Goal: Transaction & Acquisition: Purchase product/service

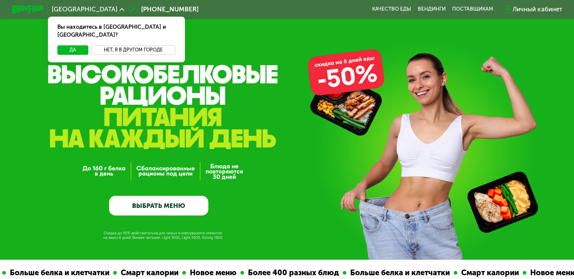
click at [102, 45] on button "Нет, я в другом городе" at bounding box center [133, 49] width 84 height 9
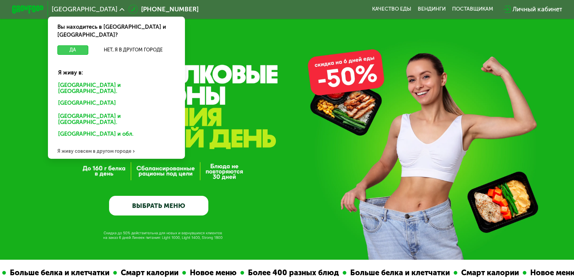
click at [74, 45] on button "Да" at bounding box center [72, 49] width 31 height 9
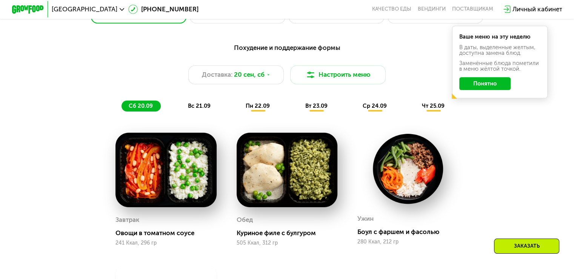
scroll to position [566, 0]
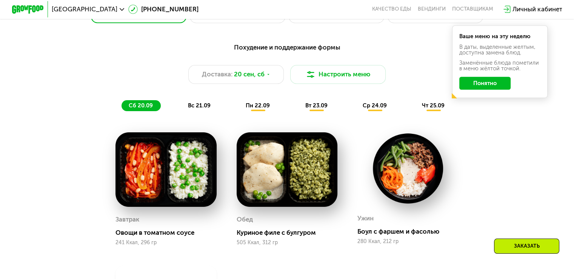
click at [494, 94] on div "Ваше меню на эту неделю В даты, выделенные желтым, доступна замена блюд. Заменё…" at bounding box center [500, 61] width 96 height 73
click at [494, 89] on button "Понятно" at bounding box center [485, 83] width 51 height 13
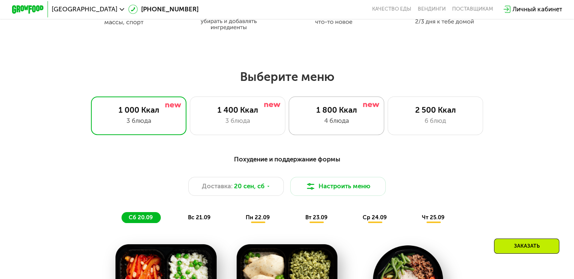
scroll to position [491, 0]
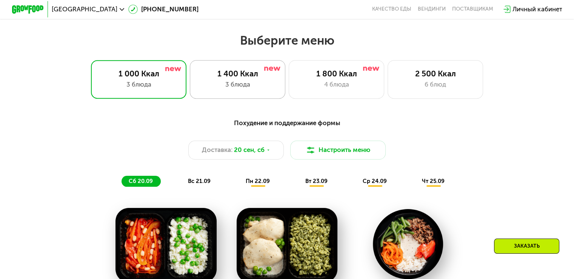
click at [216, 86] on div "3 блюда" at bounding box center [237, 84] width 79 height 9
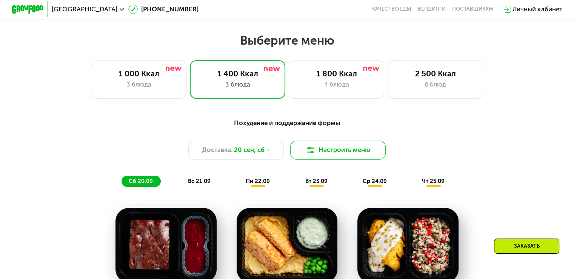
click at [366, 157] on button "Настроить меню" at bounding box center [338, 149] width 96 height 19
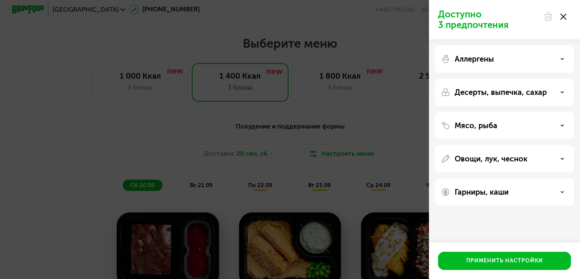
click at [382, 113] on div "Доступно 3 предпочтения Аллергены Десерты, выпечка, сахар Мясо, рыба Овощи, лук…" at bounding box center [290, 139] width 580 height 279
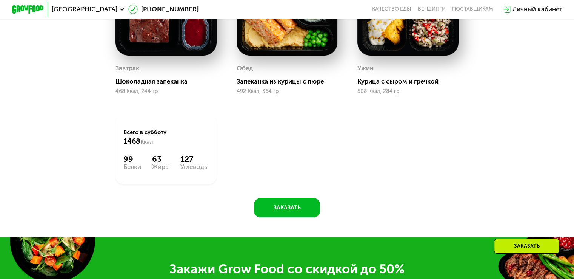
scroll to position [831, 0]
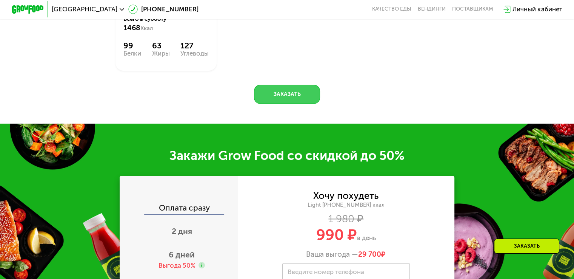
drag, startPoint x: 281, startPoint y: 106, endPoint x: 397, endPoint y: 94, distance: 117.4
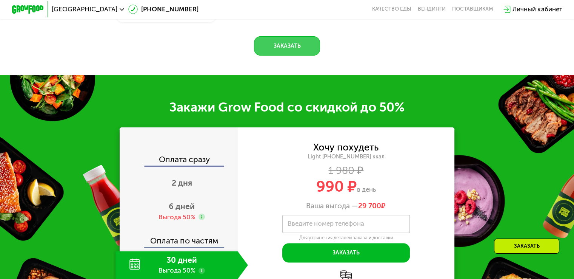
scroll to position [944, 0]
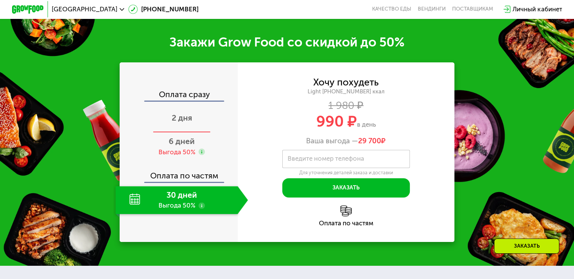
click at [174, 133] on div "2 дня" at bounding box center [182, 119] width 133 height 28
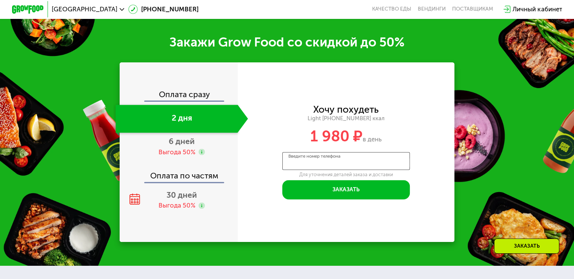
click at [331, 170] on input "Введите номер телефона" at bounding box center [346, 161] width 128 height 18
type input "**********"
click at [186, 156] on div "Выгода 50%" at bounding box center [177, 152] width 37 height 9
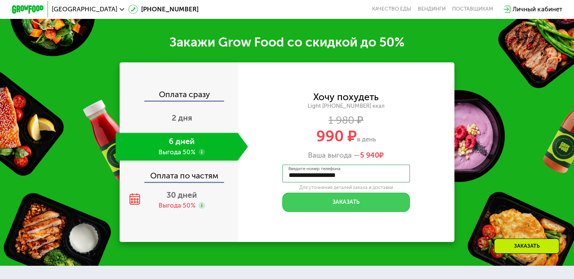
click at [343, 209] on button "Заказать" at bounding box center [346, 201] width 128 height 19
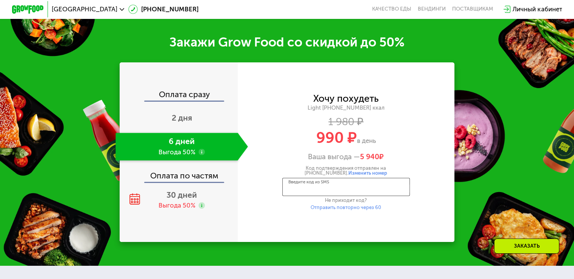
click at [344, 194] on input "Введите код из SMS" at bounding box center [346, 186] width 128 height 18
type input "****"
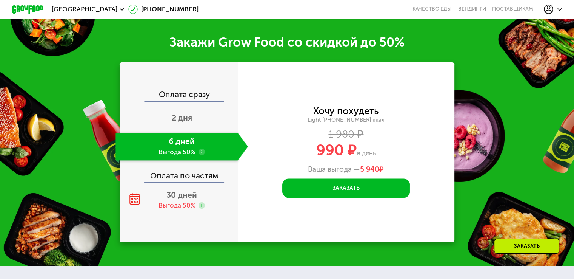
scroll to position [1171, 0]
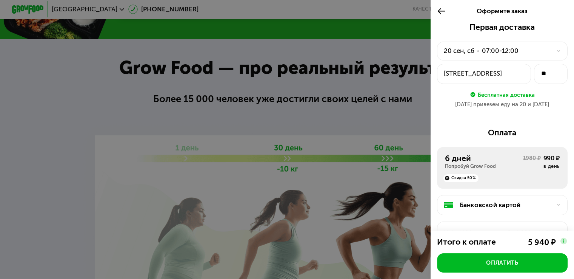
click at [543, 52] on div "20 сен, сб • 07:00-12:00" at bounding box center [498, 50] width 108 height 9
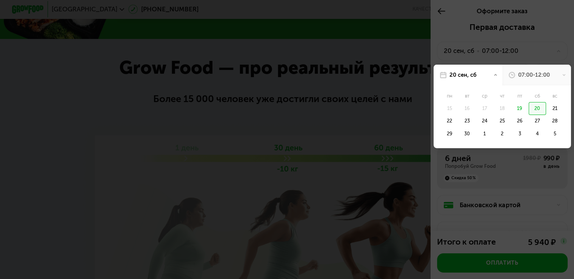
click at [554, 52] on div at bounding box center [287, 139] width 574 height 279
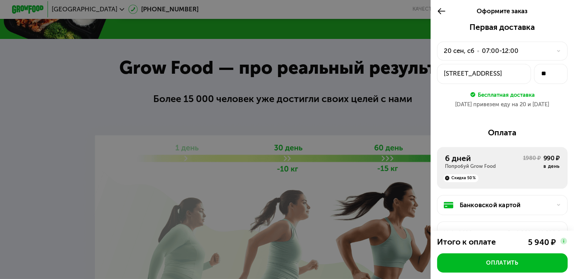
click at [557, 51] on use at bounding box center [558, 51] width 3 height 2
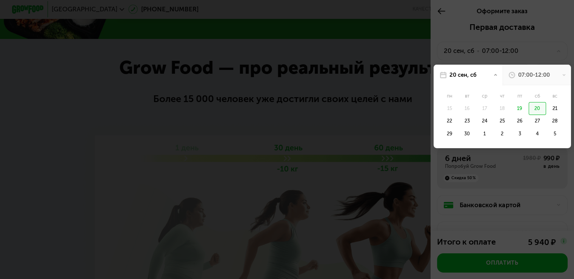
click at [555, 76] on div "07:00-12:00" at bounding box center [537, 75] width 69 height 21
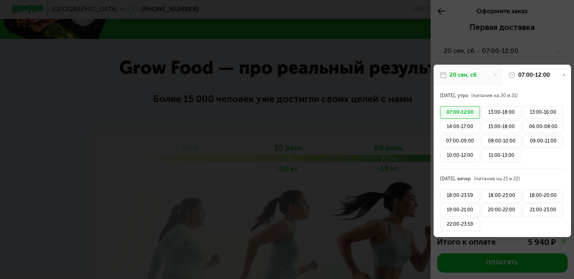
click at [555, 76] on div "07:00-12:00" at bounding box center [537, 75] width 69 height 21
click at [554, 74] on div "07:00-12:00" at bounding box center [537, 75] width 69 height 21
click at [560, 39] on div at bounding box center [287, 139] width 574 height 279
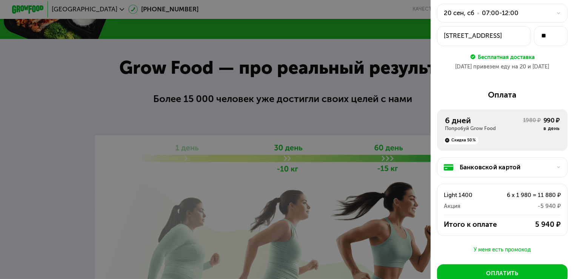
scroll to position [91, 0]
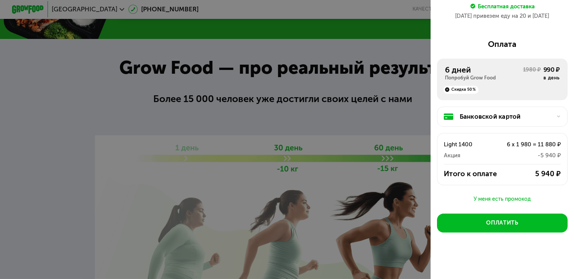
click at [552, 114] on div at bounding box center [556, 116] width 9 height 5
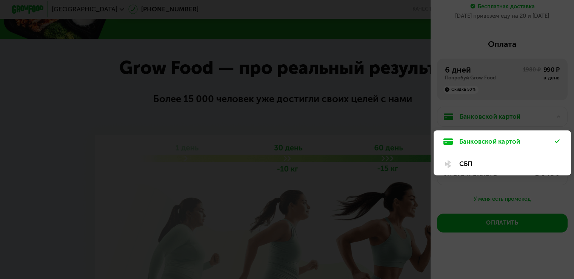
click at [550, 114] on div at bounding box center [287, 139] width 574 height 279
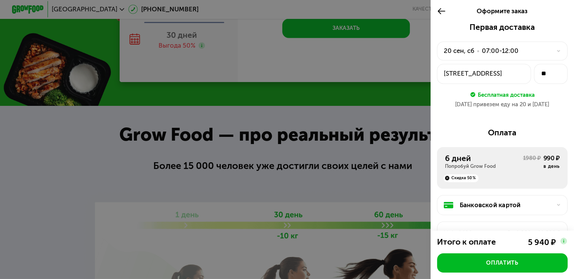
scroll to position [1020, 0]
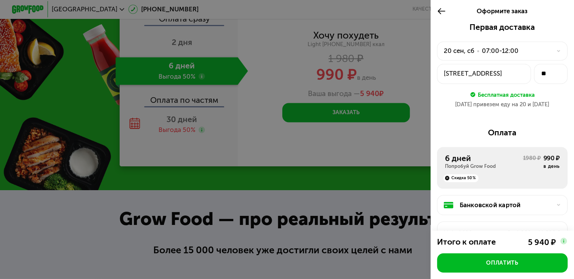
click at [552, 53] on div at bounding box center [556, 51] width 9 height 5
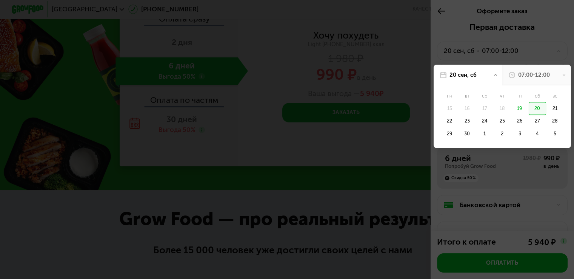
click at [549, 53] on div at bounding box center [287, 139] width 574 height 279
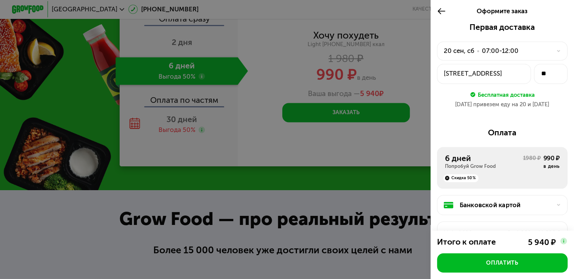
click at [440, 6] on icon at bounding box center [441, 10] width 9 height 9
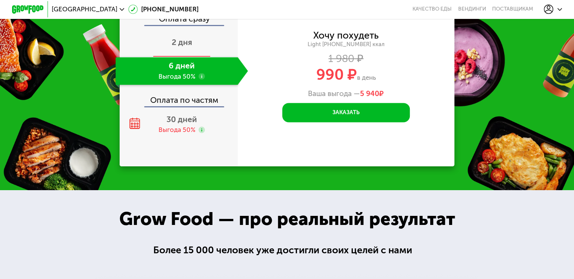
click at [193, 52] on div "2 дня" at bounding box center [182, 43] width 133 height 28
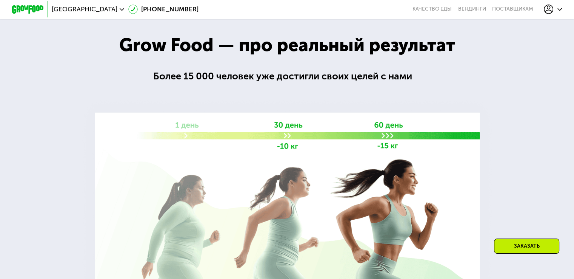
scroll to position [1020, 0]
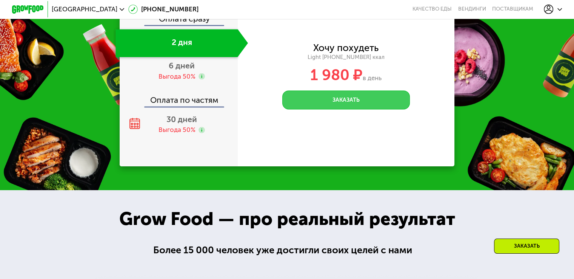
click at [366, 110] on button "Заказать" at bounding box center [346, 99] width 128 height 19
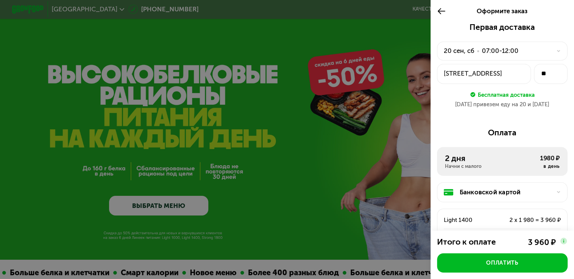
click at [437, 9] on icon at bounding box center [441, 10] width 9 height 9
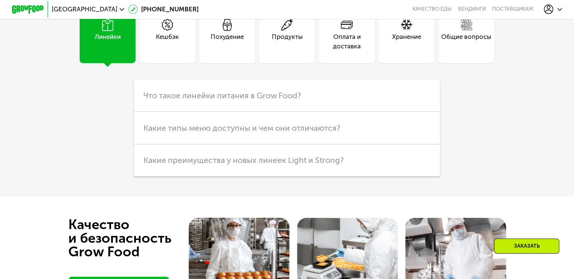
scroll to position [1926, 0]
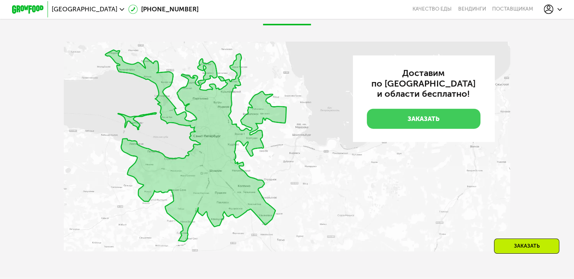
click at [441, 129] on link "Заказать" at bounding box center [424, 119] width 114 height 20
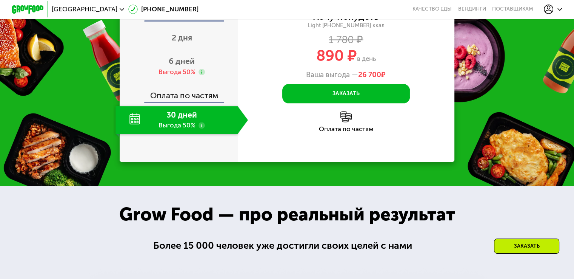
scroll to position [943, 0]
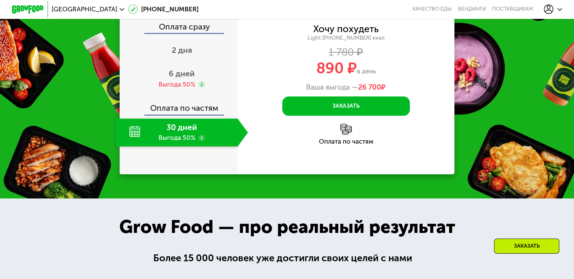
click at [571, 6] on div "Санкт-Петербург 8 (800) 555-21-78 Качество еды Вендинги поставщикам" at bounding box center [287, 9] width 574 height 19
click at [561, 9] on icon at bounding box center [560, 9] width 5 height 5
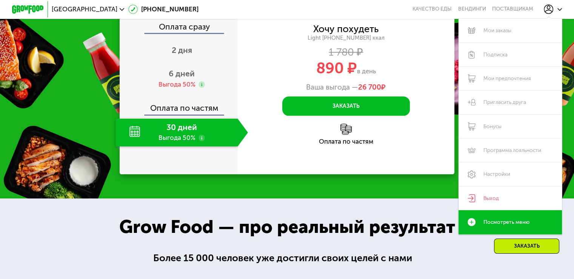
click at [451, 198] on div "Закажи Grow Food со скидкой до 50% Оплата сразу 2 дня 6 дней Выгода 50% Оплата …" at bounding box center [287, 70] width 574 height 255
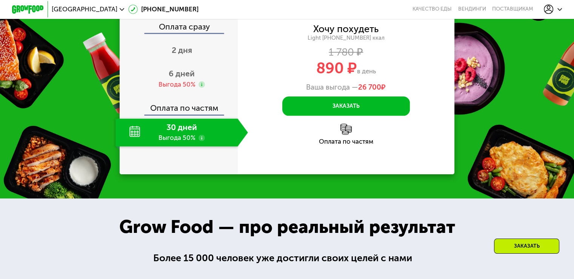
click at [519, 244] on div "Заказать" at bounding box center [526, 245] width 65 height 15
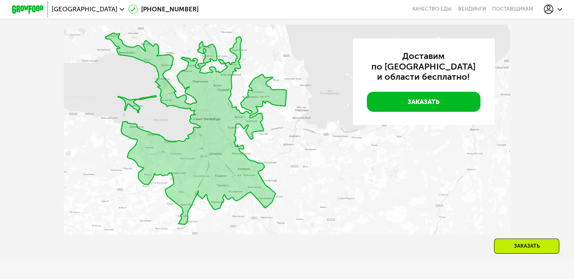
click at [215, 133] on img at bounding box center [287, 130] width 447 height 210
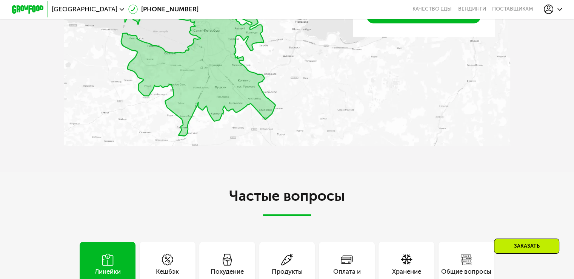
scroll to position [1905, 0]
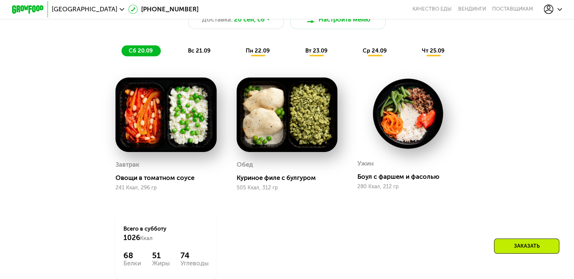
scroll to position [583, 0]
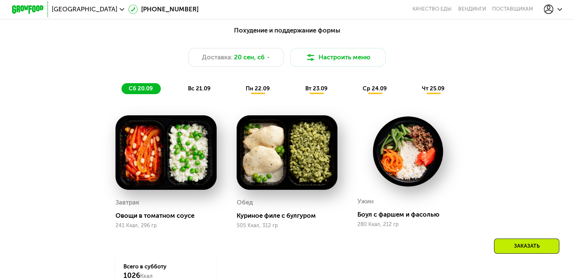
click at [89, 8] on span "[GEOGRAPHIC_DATA]" at bounding box center [85, 9] width 66 height 6
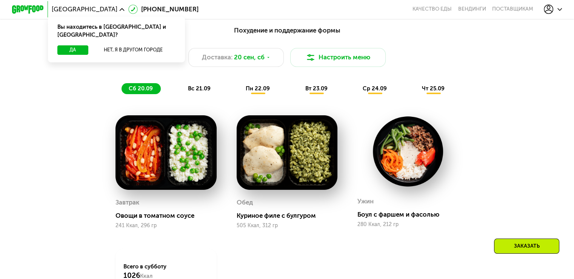
click at [35, 12] on img at bounding box center [28, 9] width 32 height 8
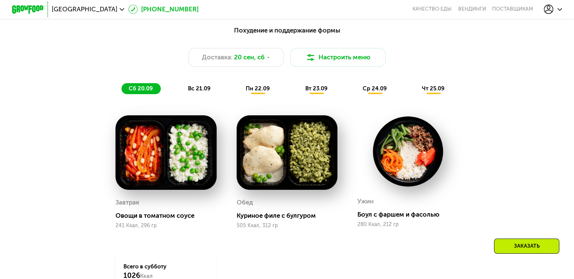
click at [151, 9] on link "[PHONE_NUMBER]" at bounding box center [163, 9] width 70 height 9
click at [198, 91] on span "вс 21.09" at bounding box center [199, 88] width 23 height 7
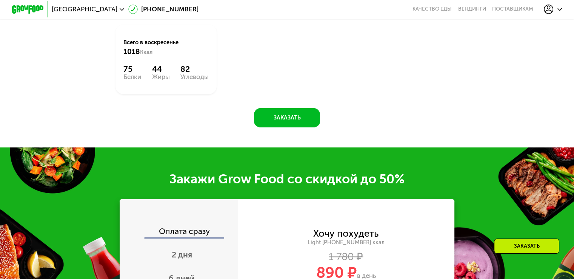
scroll to position [848, 0]
